Goal: Find specific page/section: Find specific page/section

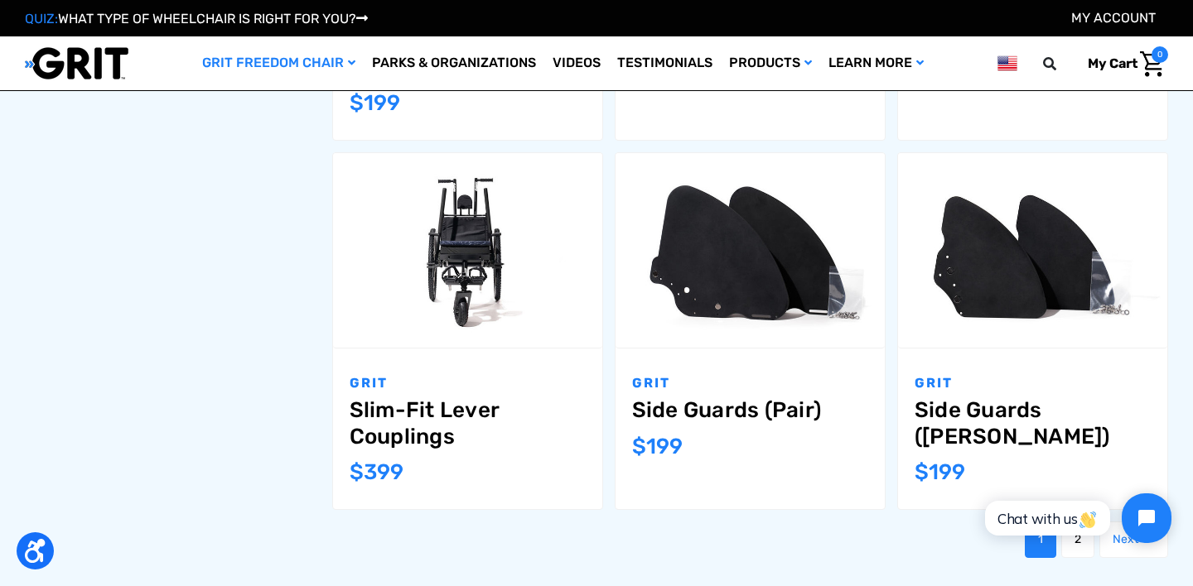
scroll to position [1782, 0]
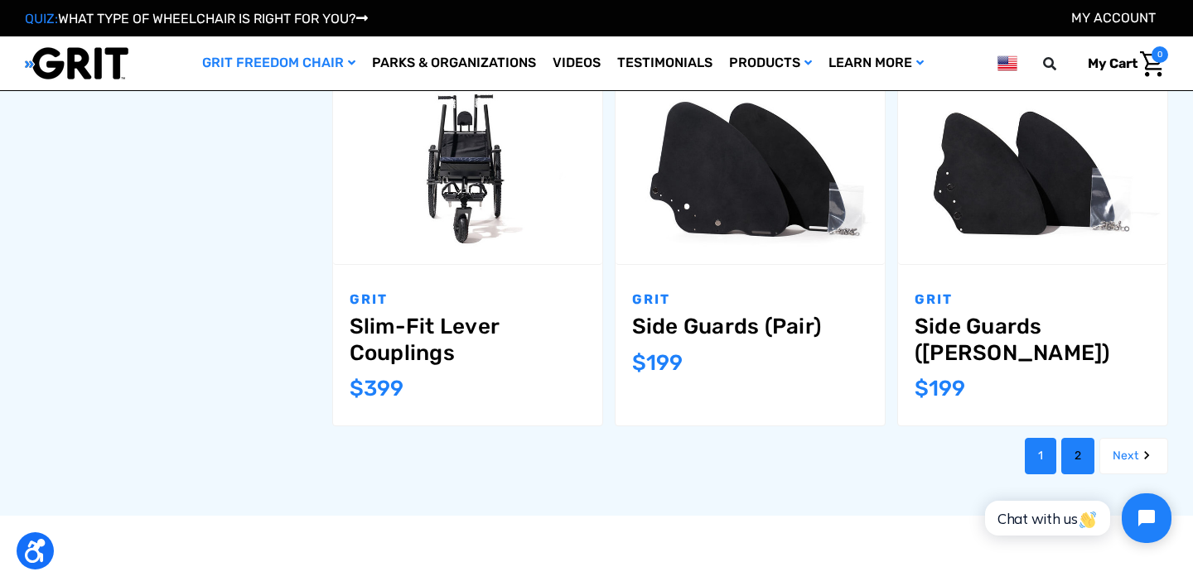
click at [1068, 438] on link "2" at bounding box center [1077, 456] width 33 height 36
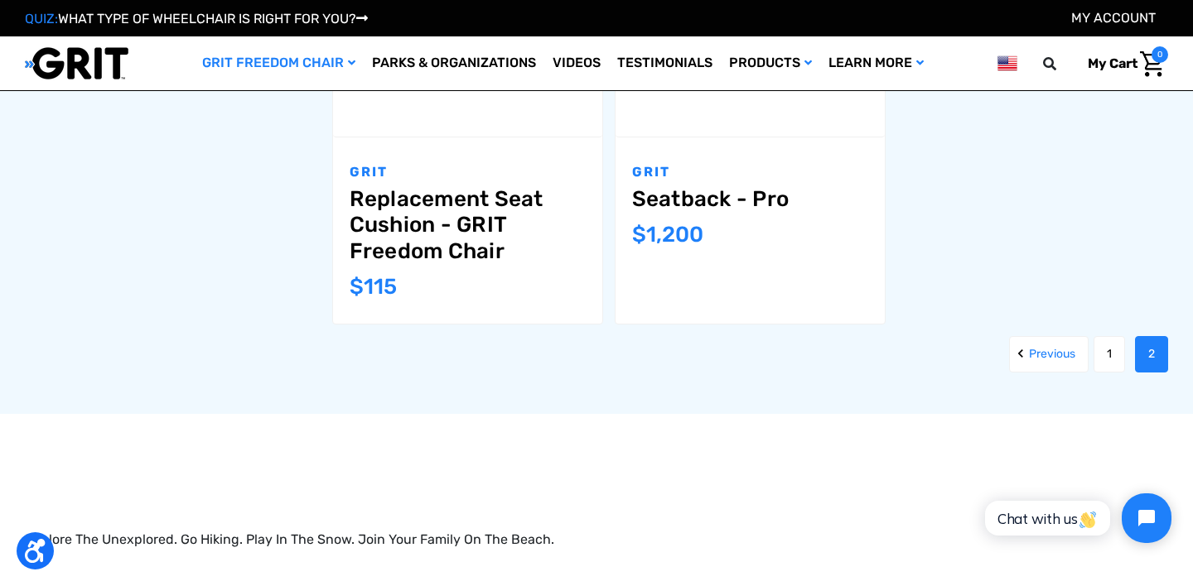
scroll to position [1911, 0]
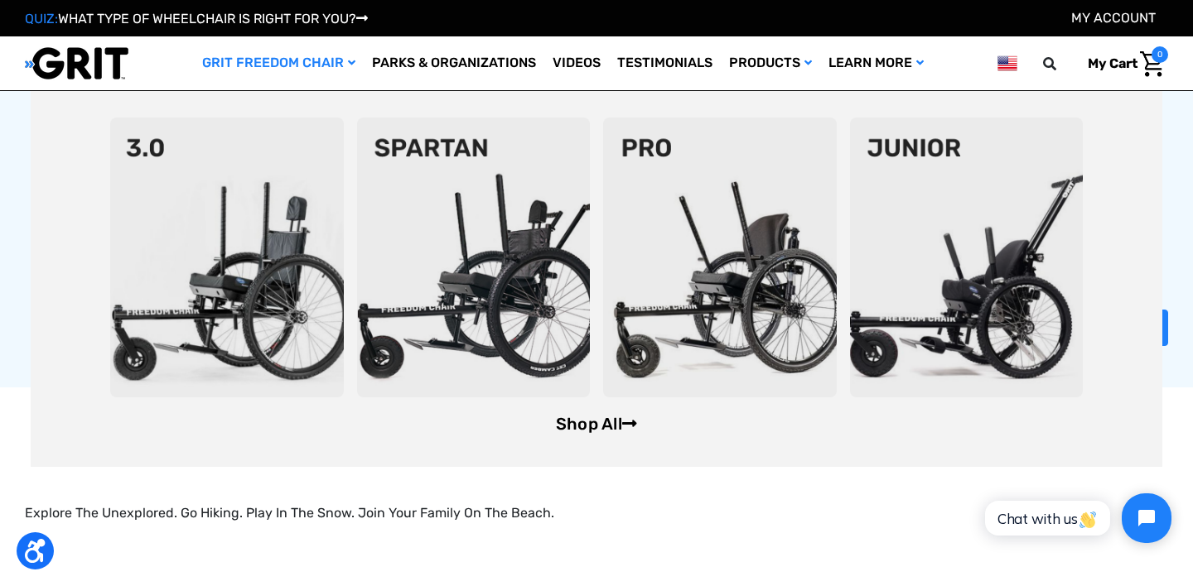
click at [572, 432] on link "Shop All" at bounding box center [596, 424] width 81 height 20
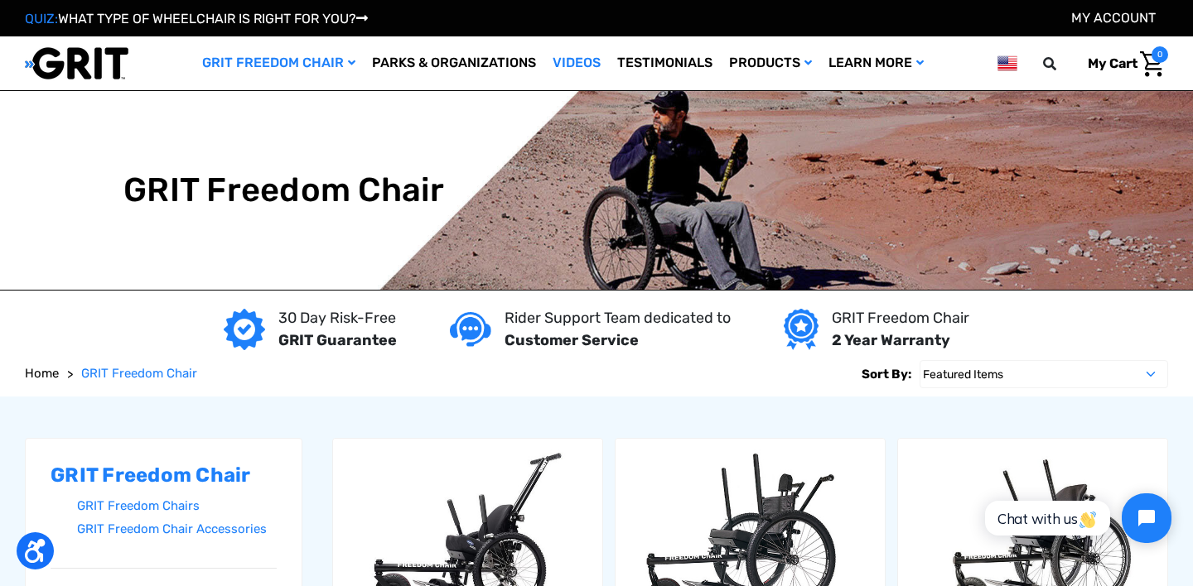
click at [579, 65] on link "Videos" at bounding box center [576, 63] width 65 height 54
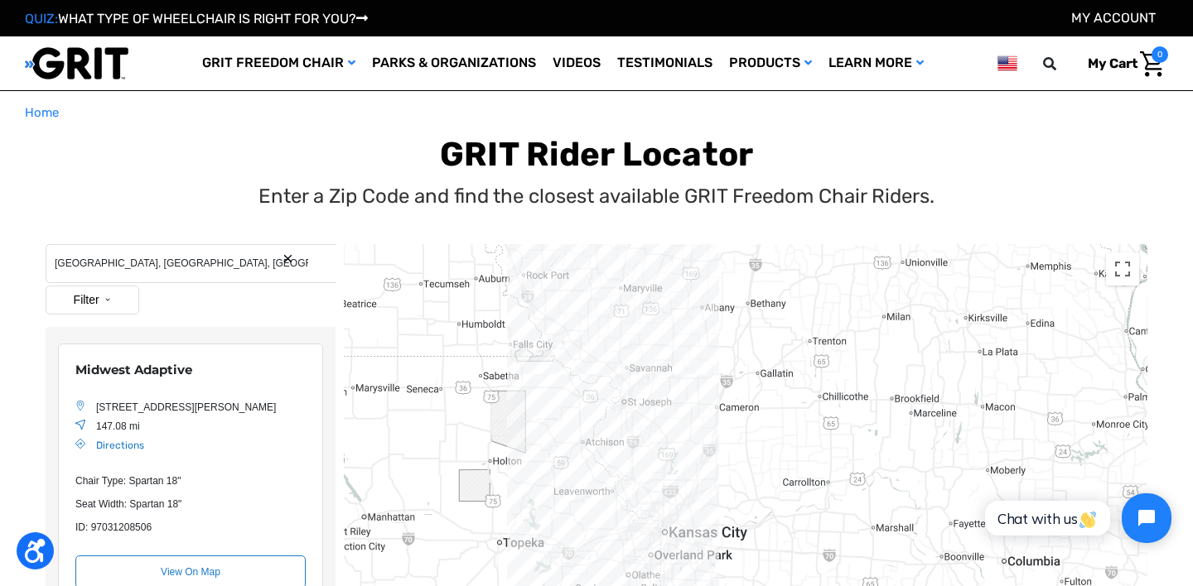
click at [287, 255] on button "Search Reset" at bounding box center [288, 259] width 12 height 12
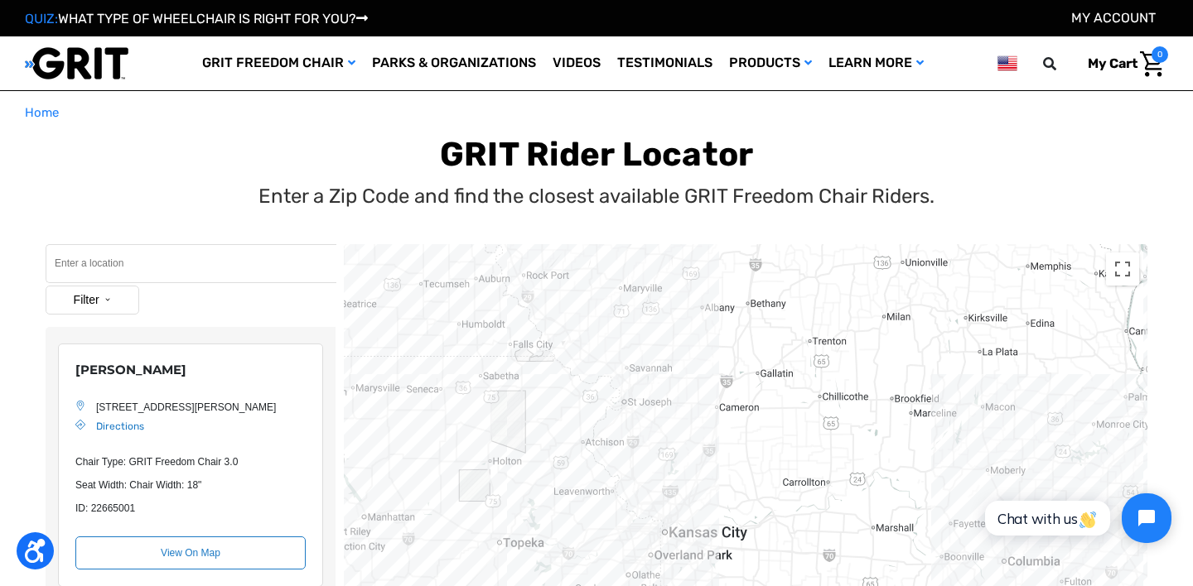
click at [156, 250] on input "Search" at bounding box center [191, 263] width 291 height 39
paste input "83847"
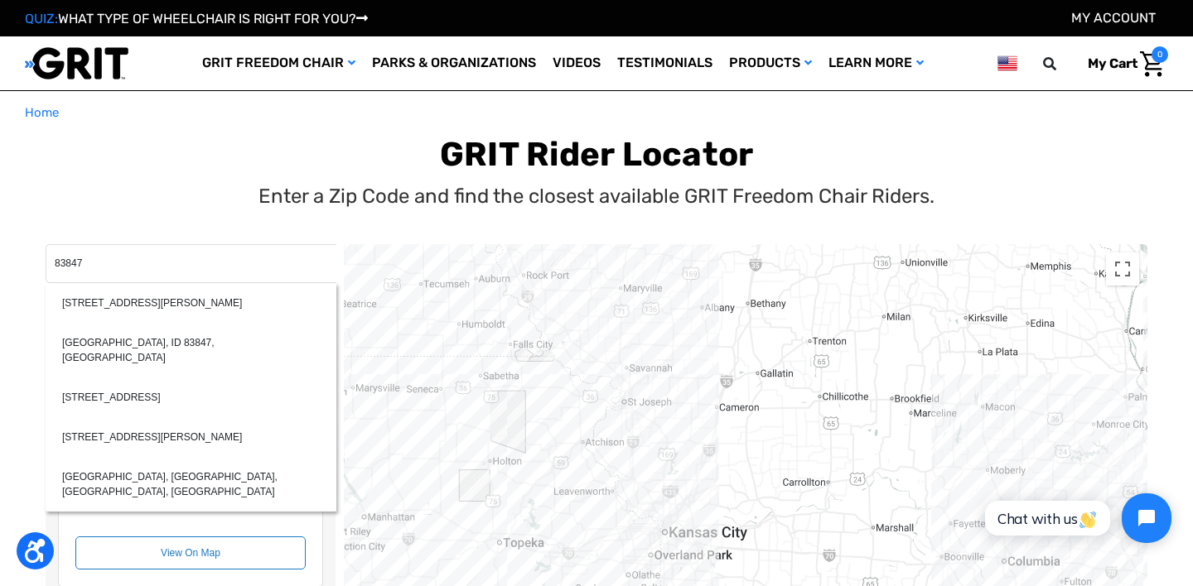
type input "83847"
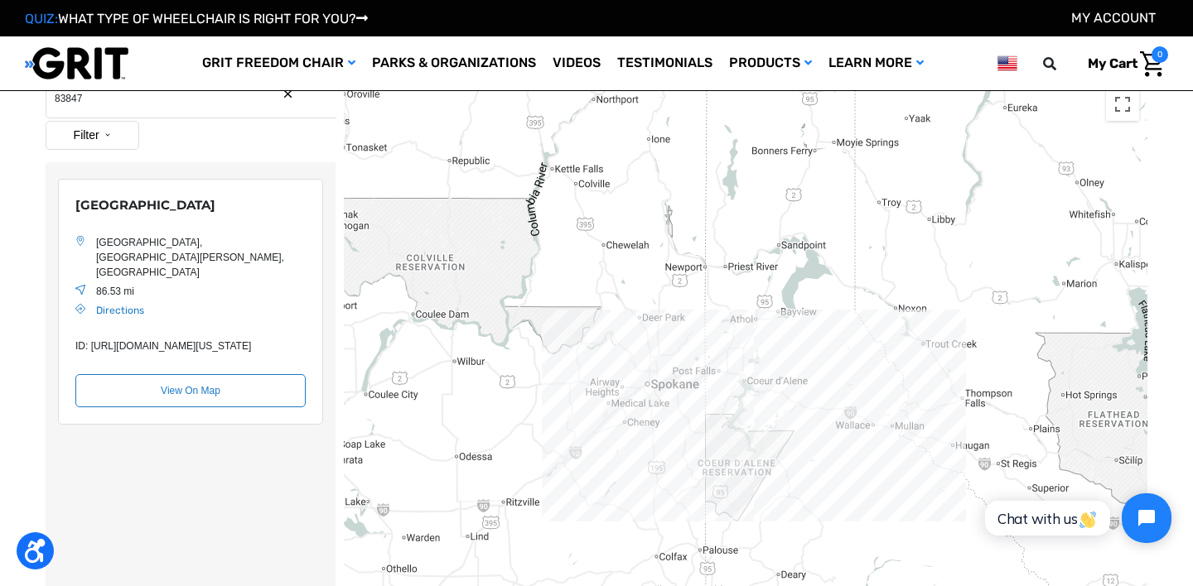
scroll to position [76, 0]
drag, startPoint x: 202, startPoint y: 204, endPoint x: 62, endPoint y: 196, distance: 140.2
click at [62, 196] on div "[GEOGRAPHIC_DATA] [GEOGRAPHIC_DATA], [GEOGRAPHIC_DATA][PERSON_NAME], [GEOGRAPHI…" at bounding box center [190, 299] width 265 height 247
copy div "[GEOGRAPHIC_DATA]"
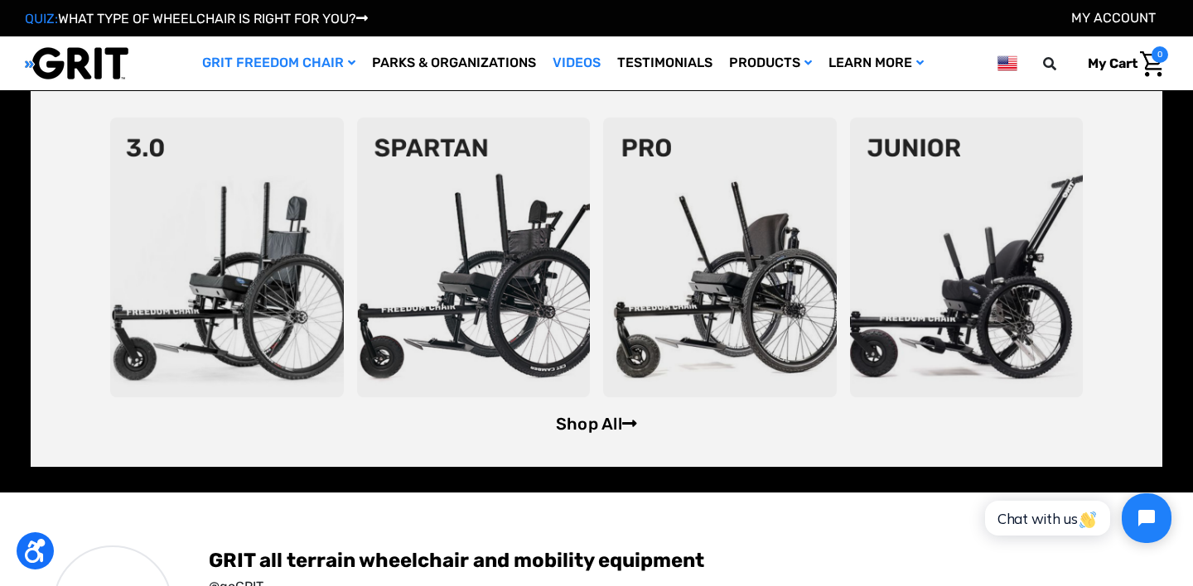
click at [571, 418] on link "Shop All" at bounding box center [596, 424] width 81 height 20
